Goal: Navigation & Orientation: Find specific page/section

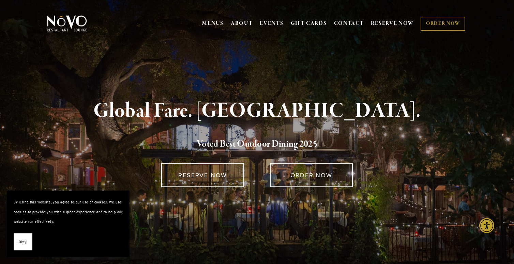
click at [25, 242] on span "Okay!" at bounding box center [23, 242] width 9 height 10
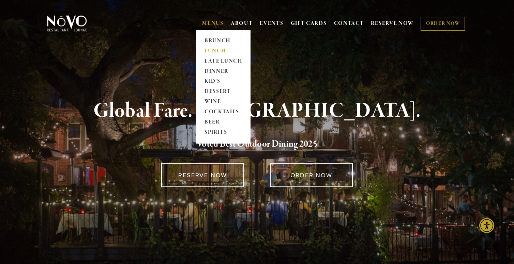
click at [209, 48] on link "LUNCH" at bounding box center [223, 51] width 43 height 10
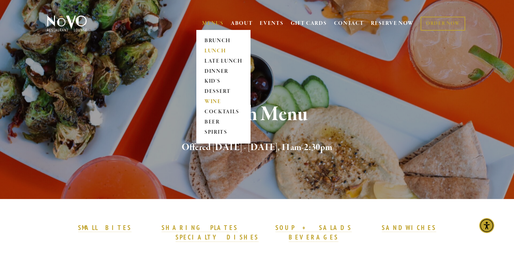
click at [211, 102] on link "WINE" at bounding box center [223, 102] width 43 height 10
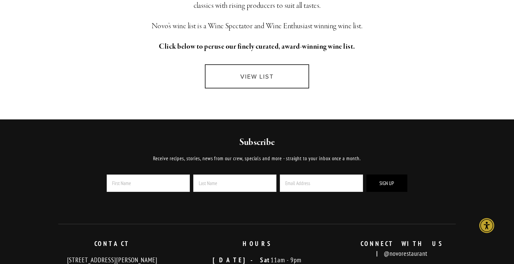
scroll to position [205, 0]
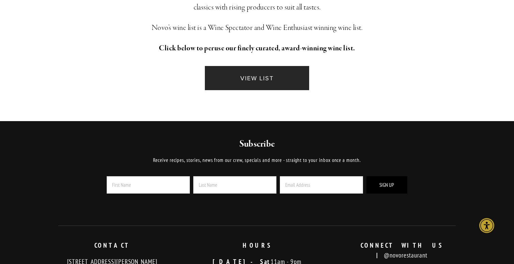
click at [265, 79] on link "VIEW LIST" at bounding box center [257, 78] width 104 height 24
